Goal: Navigation & Orientation: Find specific page/section

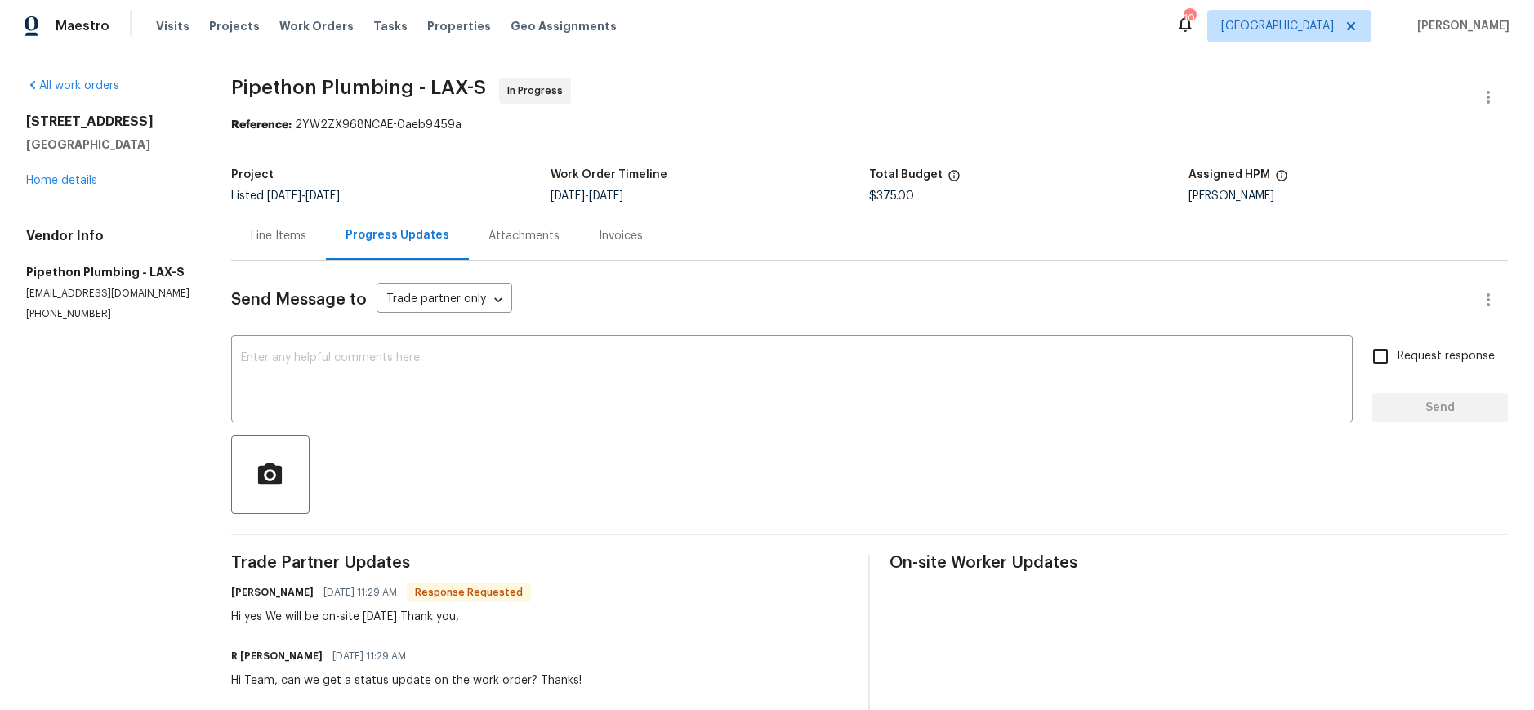
scroll to position [149, 0]
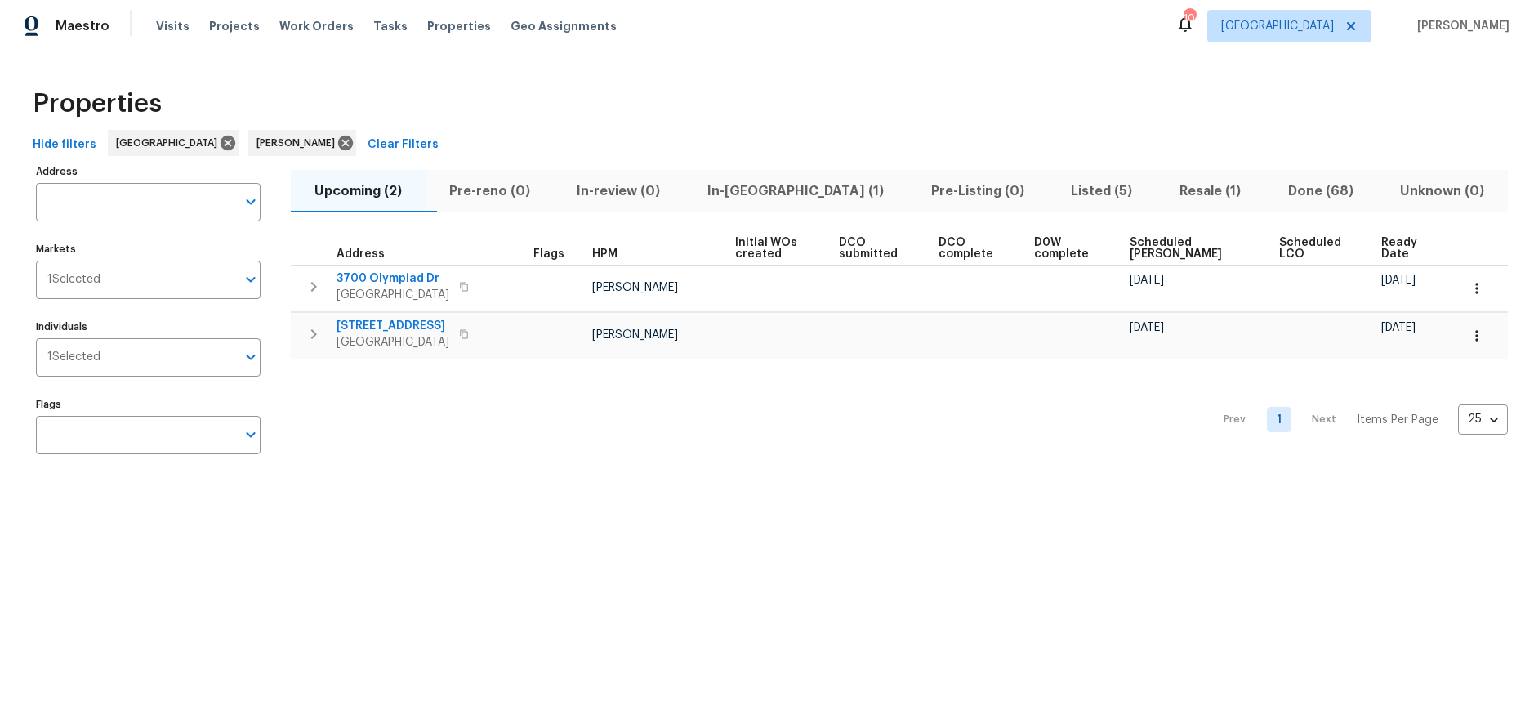
click at [517, 411] on div "Prev 1 Next Items Per Page 25 25 ​" at bounding box center [899, 414] width 1217 height 111
